Goal: Task Accomplishment & Management: Complete application form

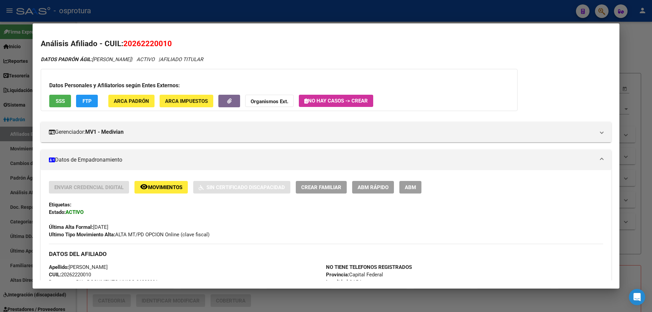
scroll to position [136, 0]
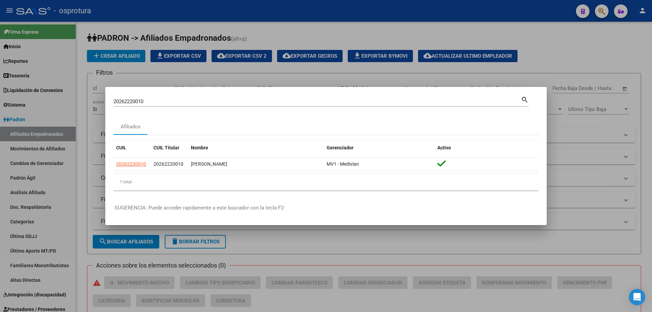
click at [246, 99] on input "20262220010" at bounding box center [316, 101] width 407 height 6
paste input "7-26836488-4"
type input "27268364884"
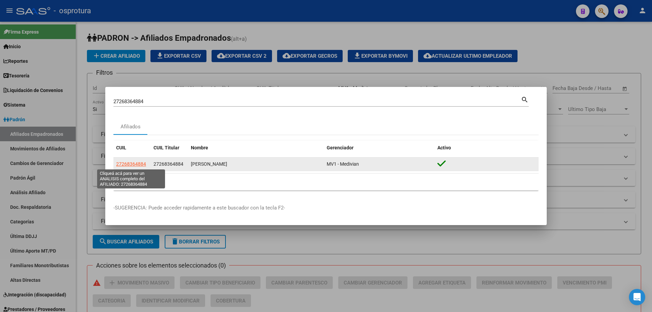
click at [137, 165] on span "27268364884" at bounding box center [131, 163] width 30 height 5
type textarea "27268364884"
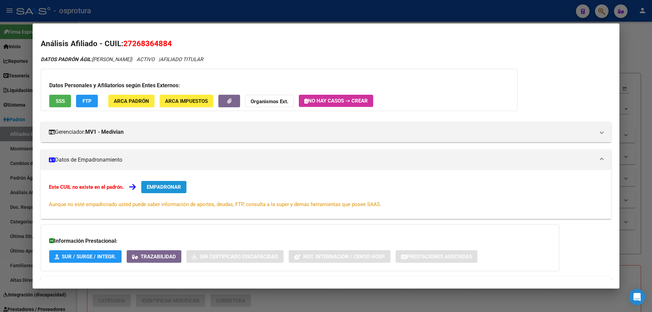
click at [167, 186] on span "EMPADRONAR" at bounding box center [164, 187] width 34 height 6
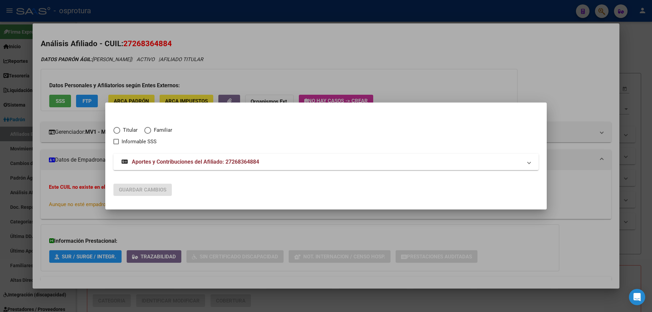
drag, startPoint x: 124, startPoint y: 125, endPoint x: 132, endPoint y: 131, distance: 10.2
click at [132, 131] on div "Titular Familiar Informable SSS" at bounding box center [325, 131] width 425 height 27
click at [132, 131] on span "Titular" at bounding box center [128, 130] width 17 height 8
click at [120, 131] on input "Titular" at bounding box center [116, 130] width 7 height 7
radio input "true"
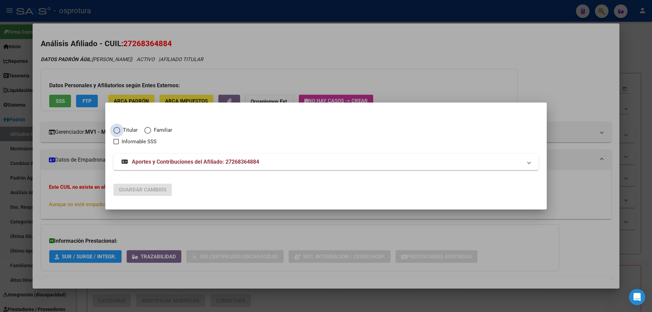
checkbox input "true"
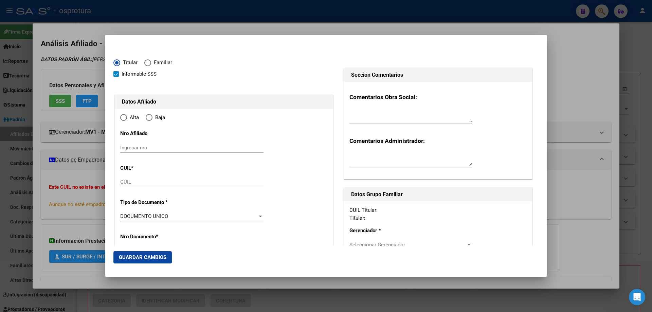
type input "27-26836488-4"
radio input "true"
type input "26836488"
type input "[PERSON_NAME]"
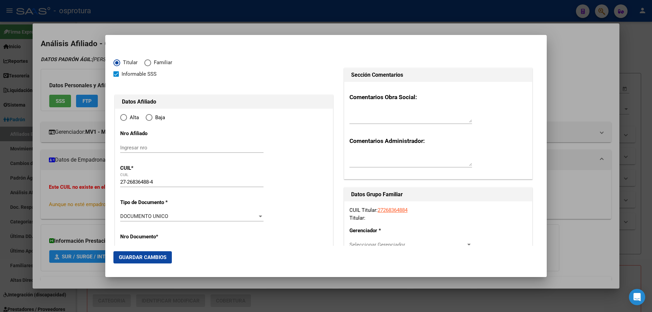
type input "[DATE]"
type input "CABA"
type input "1408"
type input "ACASSUSO"
type input "6917"
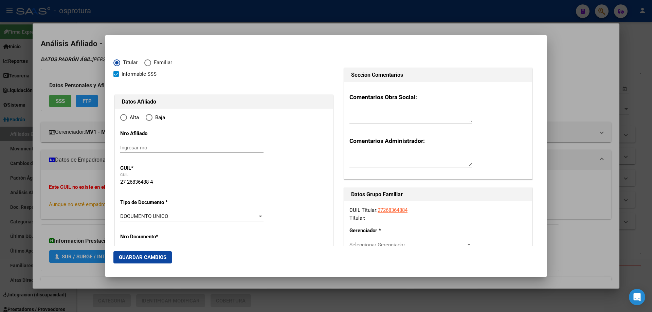
type input "1"
type input "CABA"
click at [121, 215] on input "Ingresar fecha" at bounding box center [191, 218] width 143 height 11
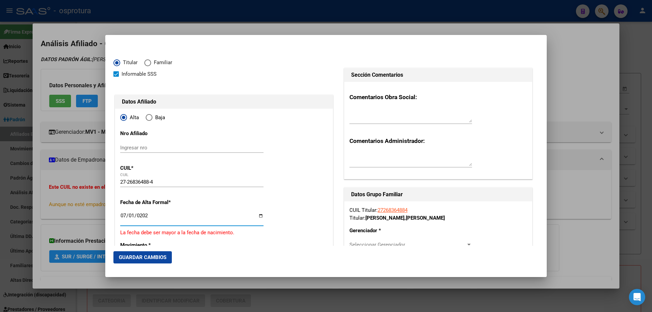
type input "[DATE]"
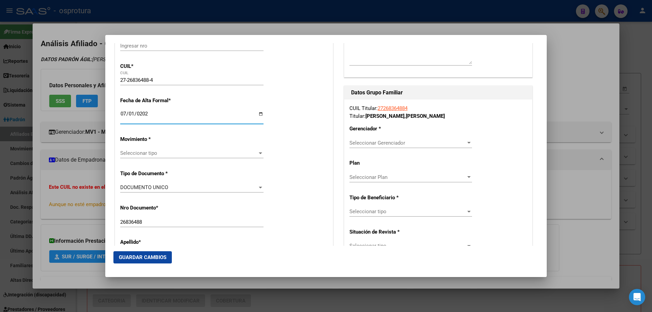
click at [148, 149] on div "Seleccionar tipo Seleccionar tipo" at bounding box center [191, 153] width 143 height 10
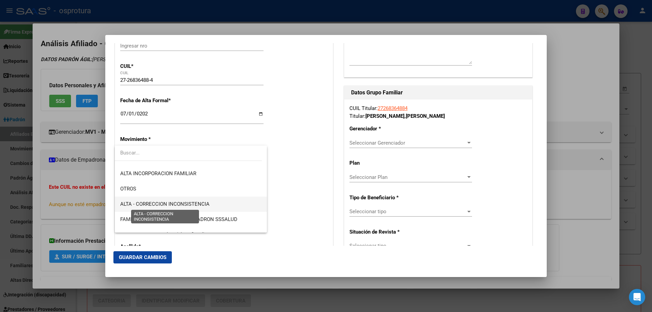
scroll to position [136, 0]
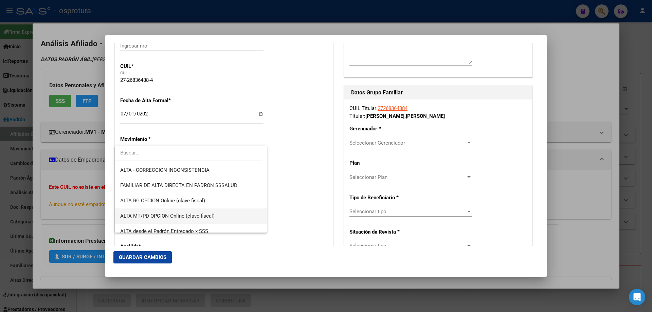
click at [170, 214] on span "ALTA MT/PD OPCION Online (clave fiscal)" at bounding box center [167, 216] width 94 height 6
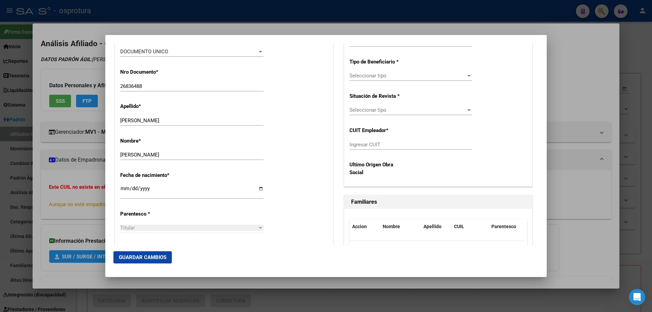
scroll to position [271, 0]
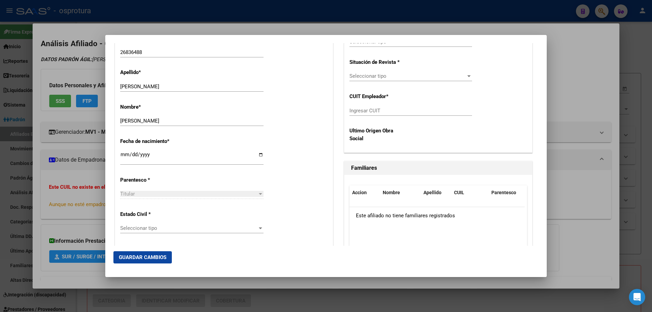
click at [161, 231] on div "Seleccionar tipo Seleccionar tipo" at bounding box center [191, 228] width 143 height 10
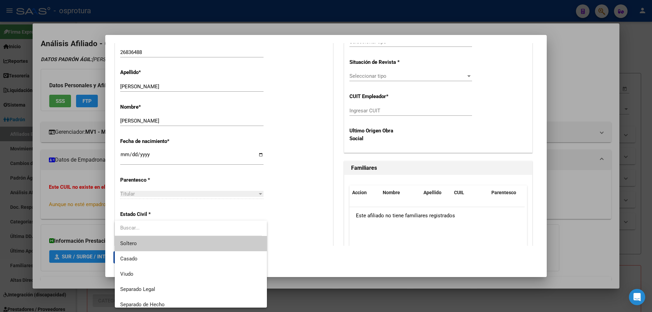
click at [161, 243] on span "Soltero" at bounding box center [190, 243] width 141 height 15
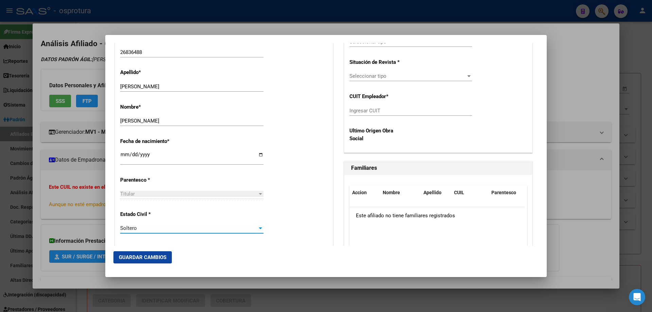
scroll to position [170, 0]
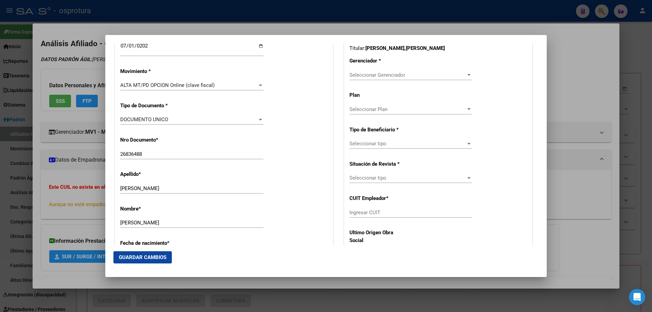
click at [372, 76] on span "Seleccionar Gerenciador" at bounding box center [407, 75] width 116 height 6
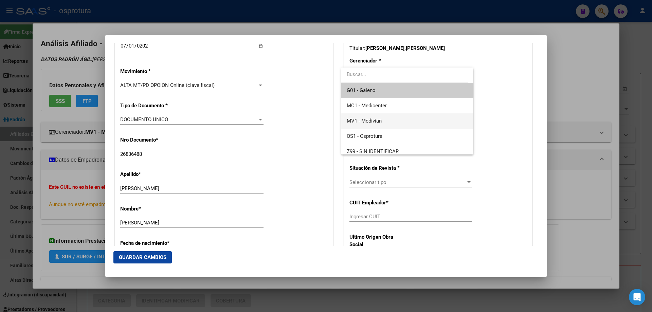
click at [384, 122] on span "MV1 - Medivian" at bounding box center [406, 120] width 121 height 15
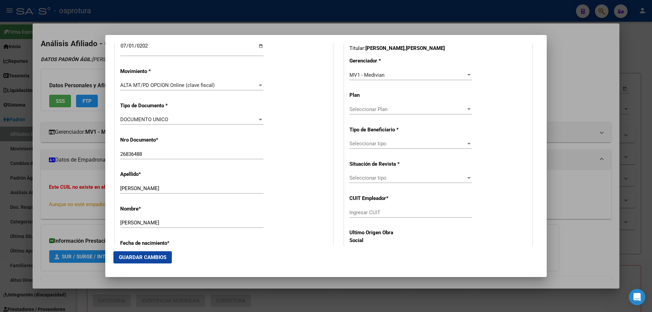
click at [377, 139] on div "Seleccionar tipo Seleccionar tipo" at bounding box center [410, 143] width 123 height 10
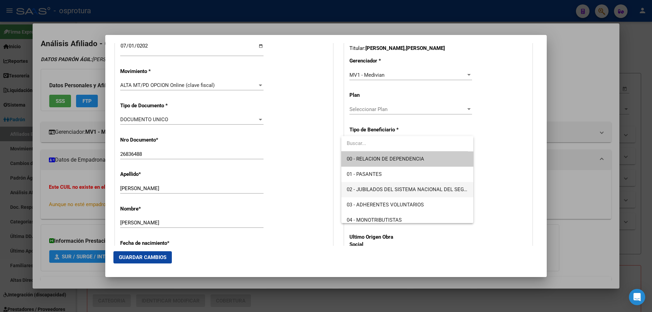
scroll to position [68, 0]
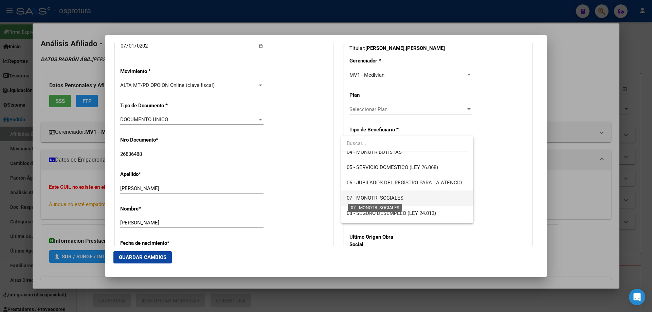
click at [386, 197] on span "07 - MONOTR. SOCIALES" at bounding box center [374, 198] width 57 height 6
type input "27-26836488-4"
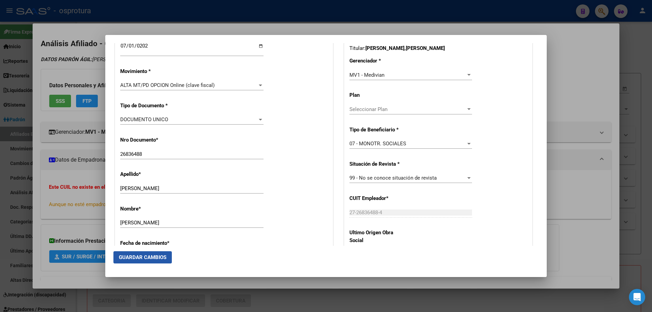
click at [135, 258] on span "Guardar Cambios" at bounding box center [143, 257] width 48 height 6
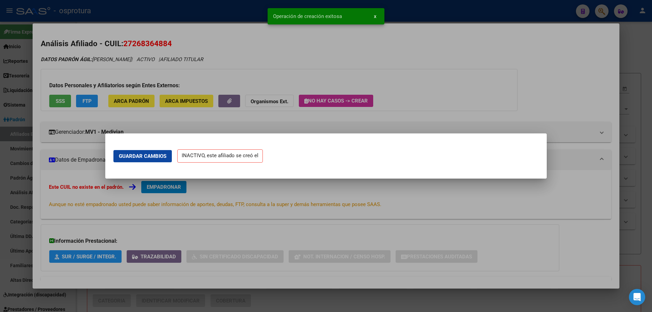
scroll to position [0, 0]
